Goal: Task Accomplishment & Management: Manage account settings

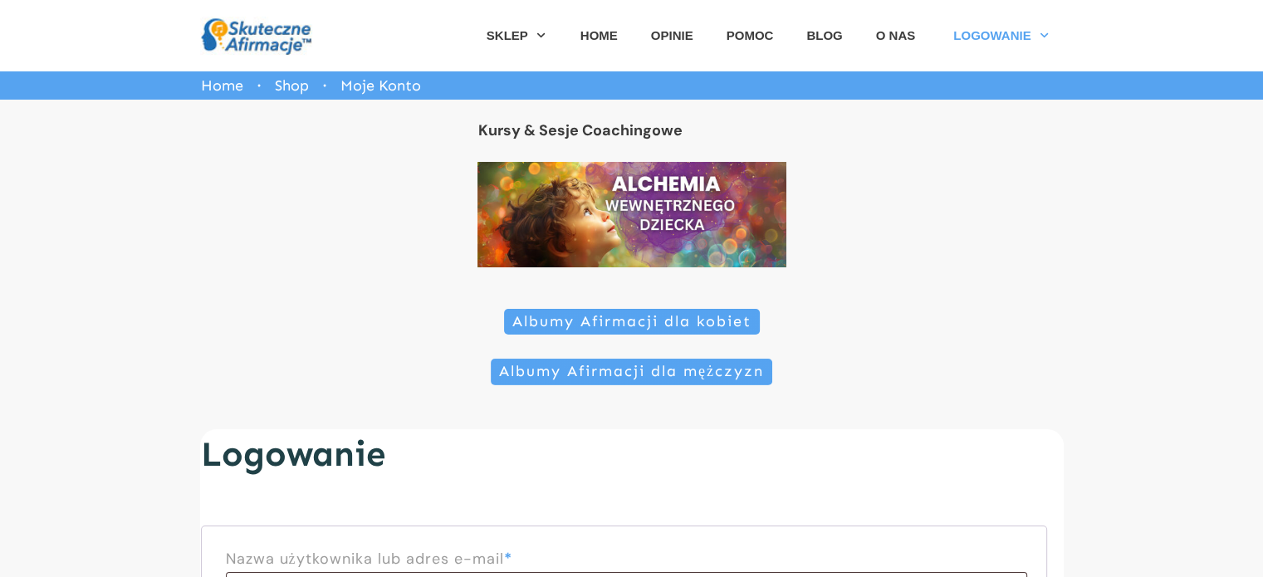
click at [408, 86] on span "Moje Konto" at bounding box center [380, 85] width 81 height 27
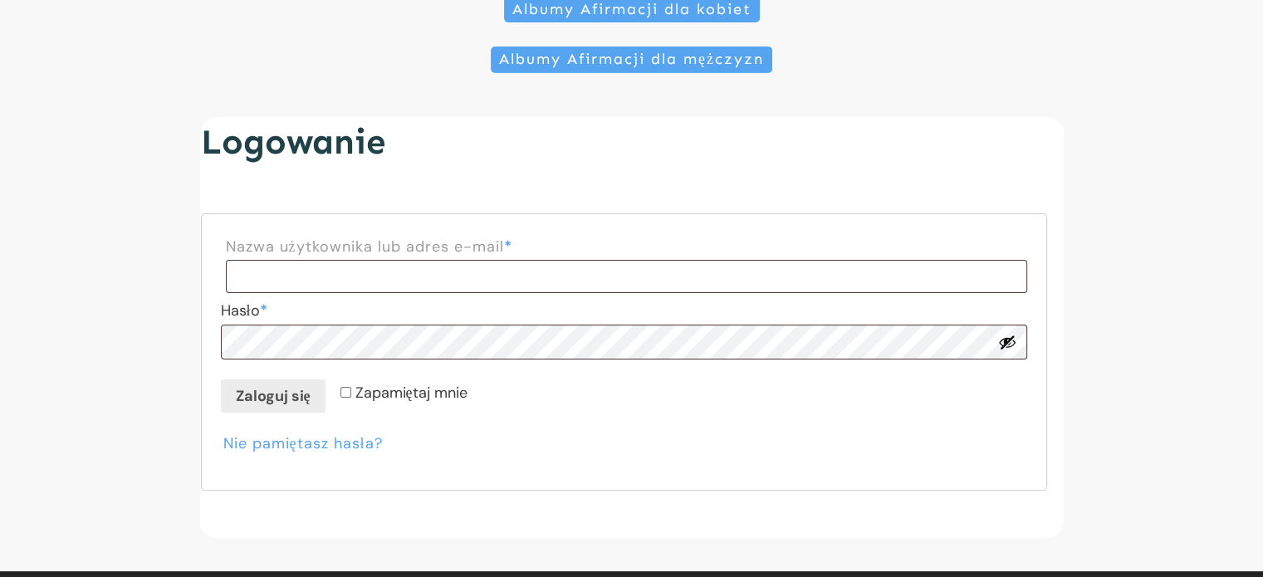
scroll to position [314, 0]
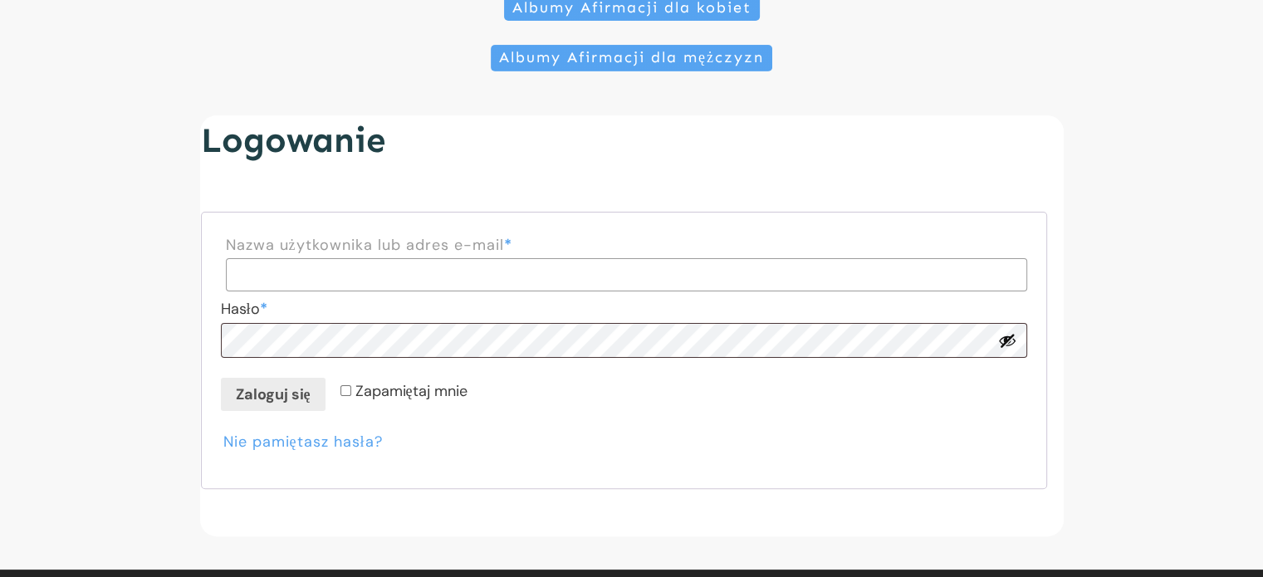
click at [291, 271] on input "Nazwa użytkownika lub adres e-mail * Wymagane" at bounding box center [626, 274] width 801 height 33
type input "**********"
click at [1006, 343] on button "Pokaż hasło" at bounding box center [1007, 340] width 18 height 18
click at [292, 396] on button "Zaloguj się" at bounding box center [273, 394] width 105 height 33
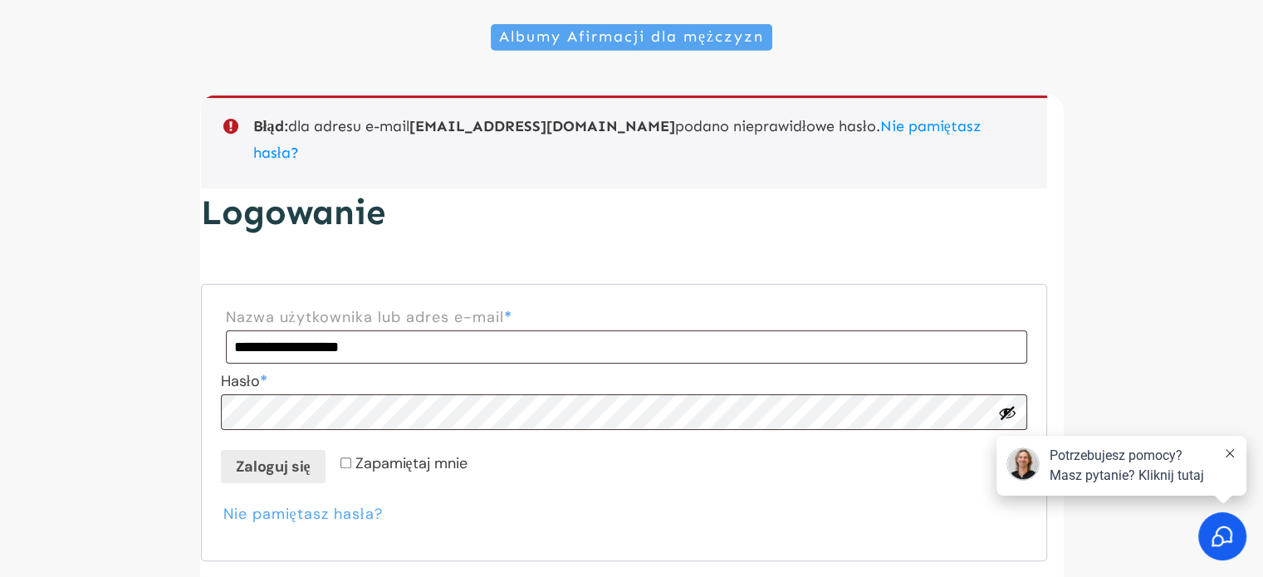
scroll to position [335, 0]
click at [1007, 403] on button "Pokaż hasło" at bounding box center [1007, 412] width 18 height 18
click at [277, 449] on button "Zaloguj się" at bounding box center [273, 465] width 105 height 33
click at [278, 449] on button "Zaloguj się" at bounding box center [273, 465] width 105 height 33
